Goal: Book appointment/travel/reservation

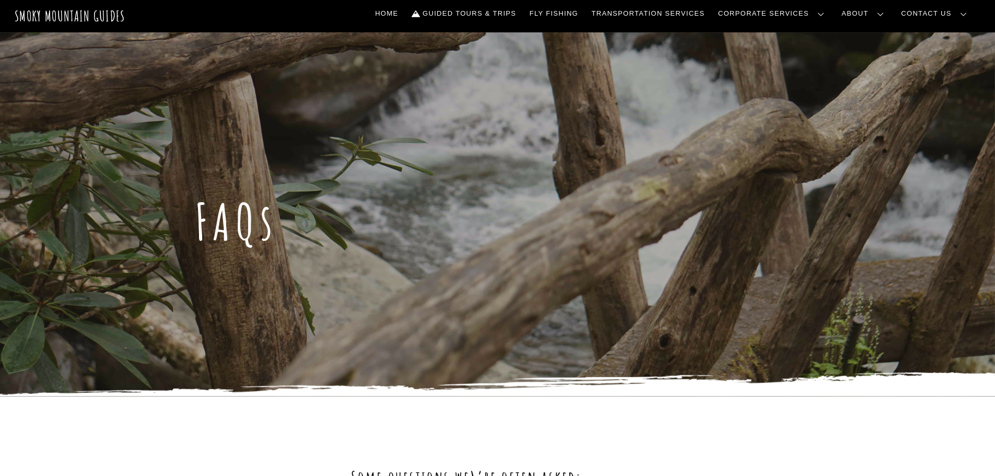
click at [516, 26] on header "Smoky Mountain Guides Search Home Guided Tours & Trips Fly Fishing Transportati…" at bounding box center [497, 16] width 995 height 32
click at [516, 19] on link "Guided Tours & Trips" at bounding box center [463, 14] width 113 height 22
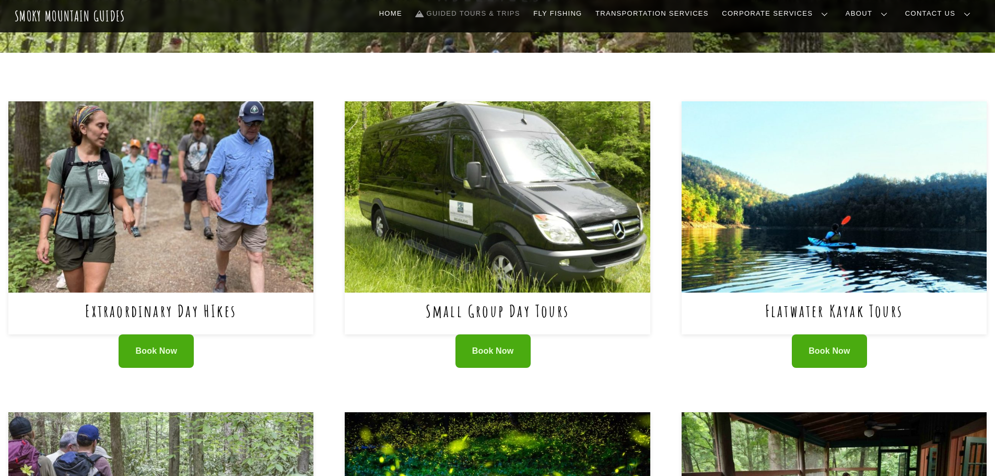
scroll to position [366, 0]
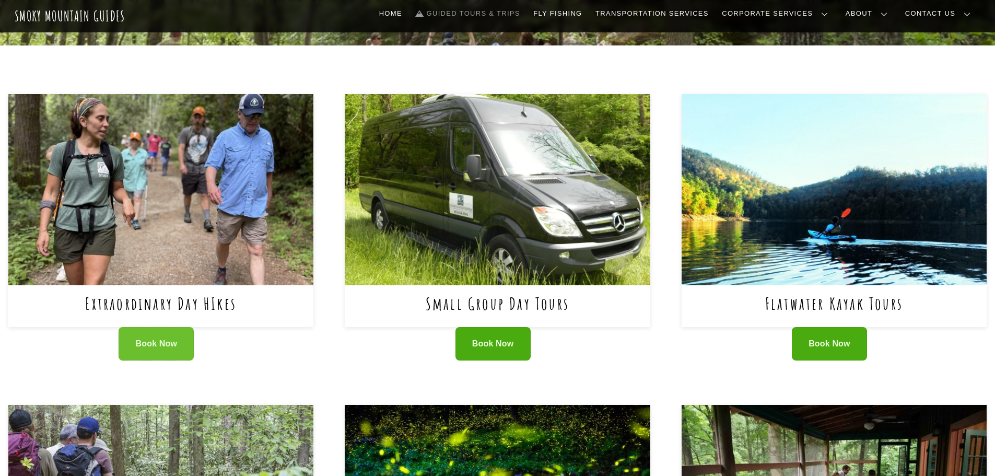
click at [178, 327] on link "Book Now" at bounding box center [156, 344] width 75 height 34
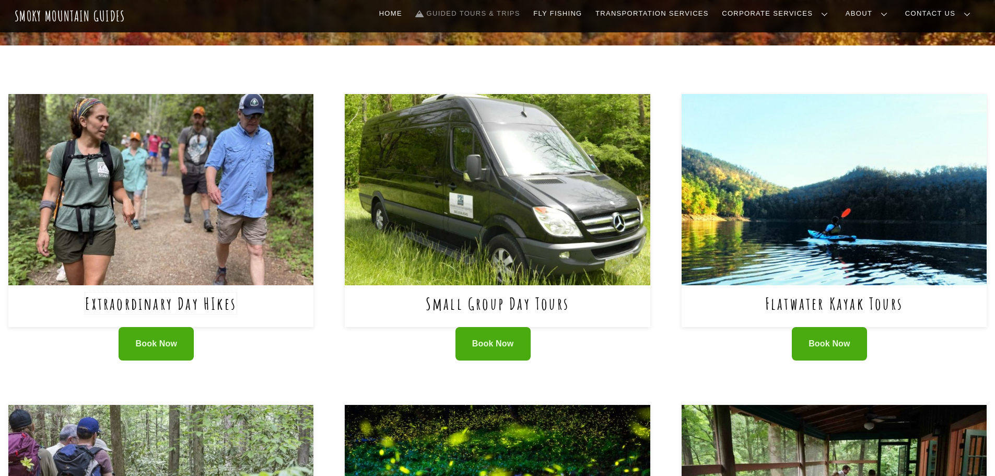
click at [182, 293] on link "Extraordinary Day HIkes" at bounding box center [160, 303] width 151 height 21
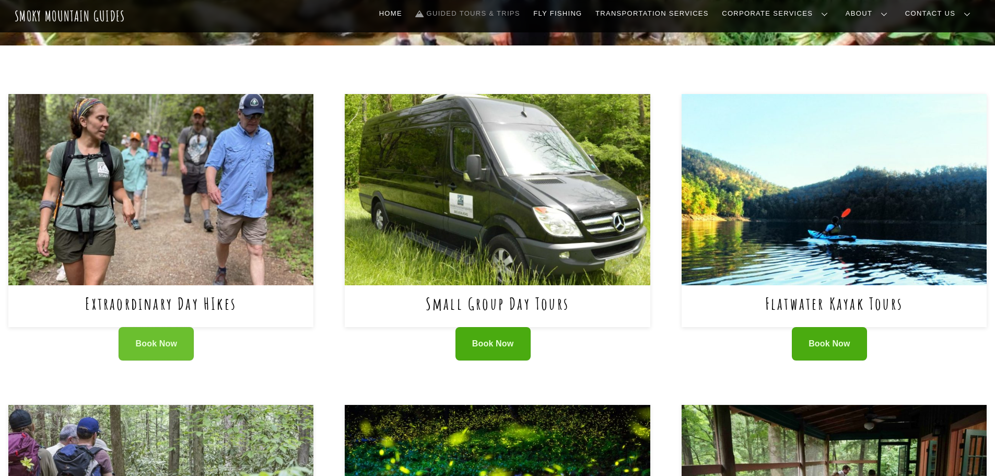
click at [153, 327] on link "Book Now" at bounding box center [156, 344] width 75 height 34
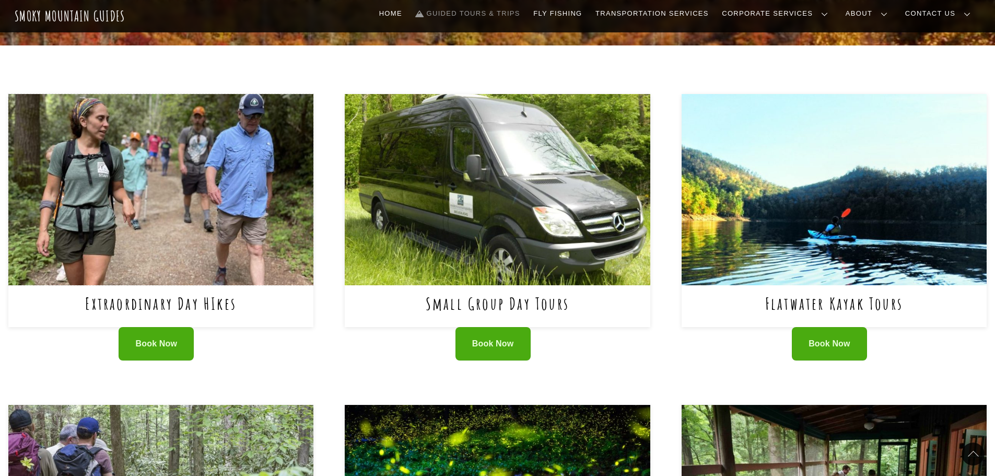
click at [203, 160] on img at bounding box center [160, 189] width 305 height 191
